Goal: Information Seeking & Learning: Learn about a topic

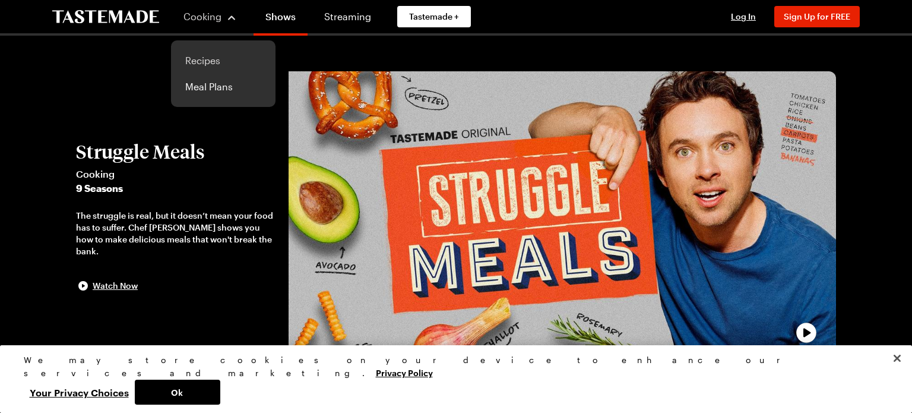
click at [213, 60] on link "Recipes" at bounding box center [223, 61] width 90 height 26
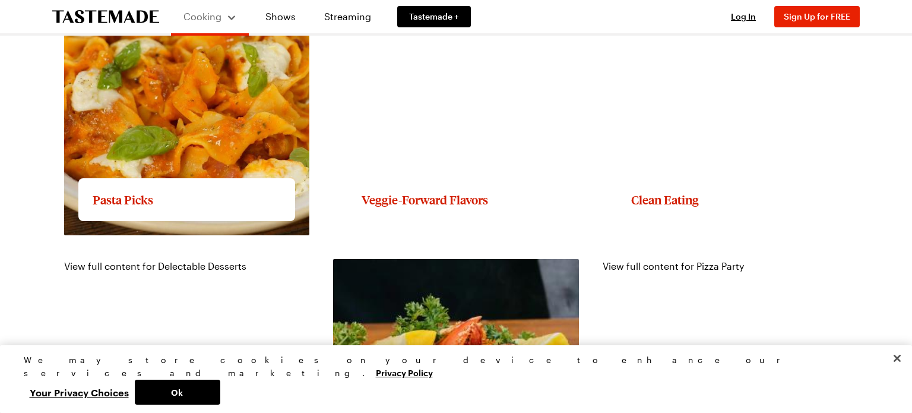
scroll to position [1517, 0]
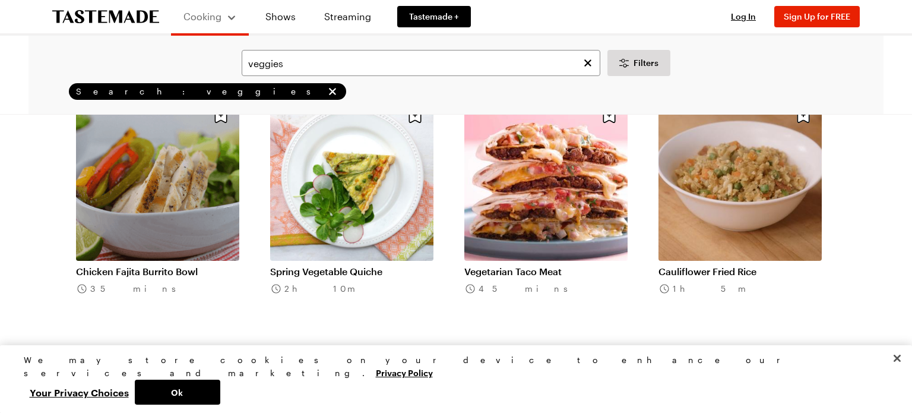
scroll to position [1153, 0]
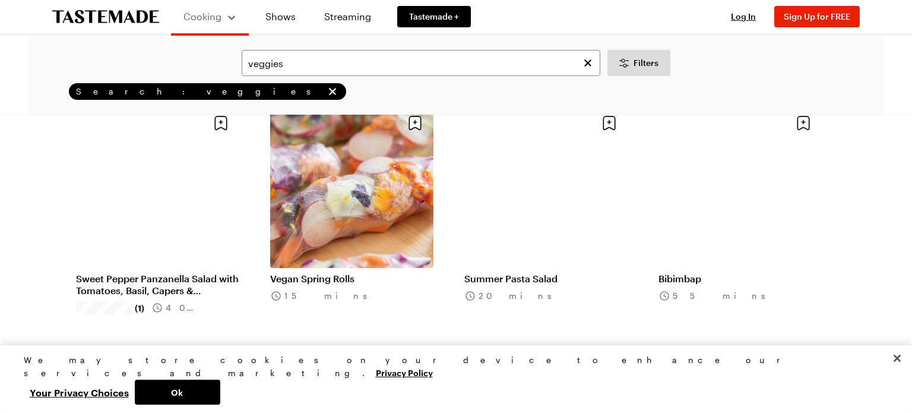
scroll to position [2715, 0]
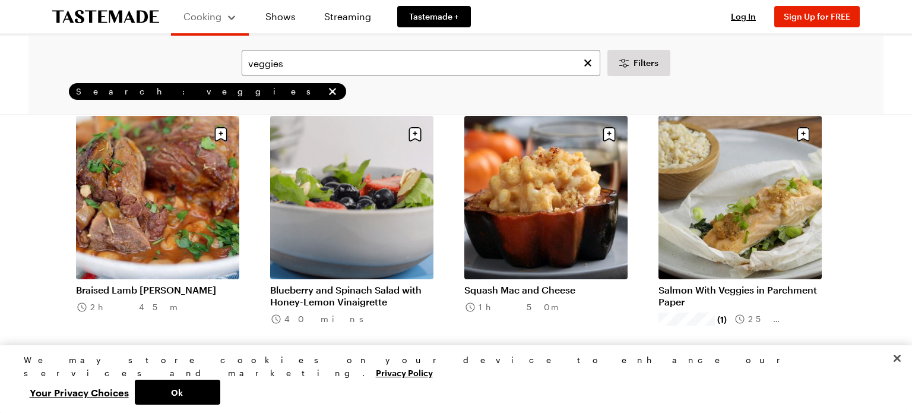
scroll to position [4272, 0]
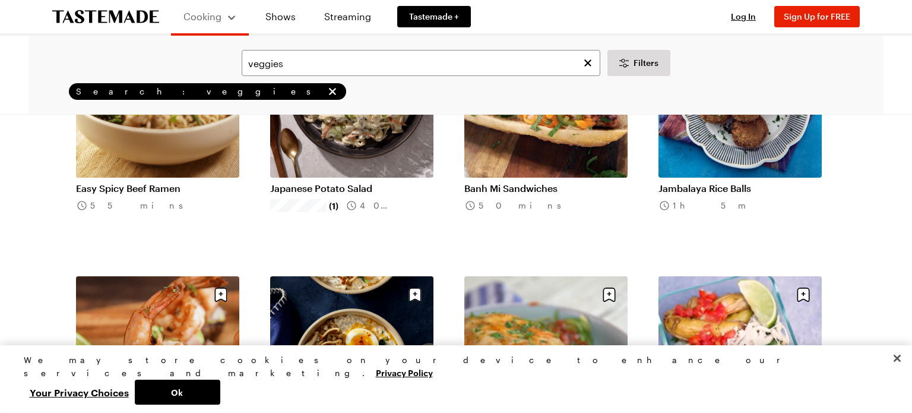
scroll to position [5160, 0]
